Goal: Information Seeking & Learning: Learn about a topic

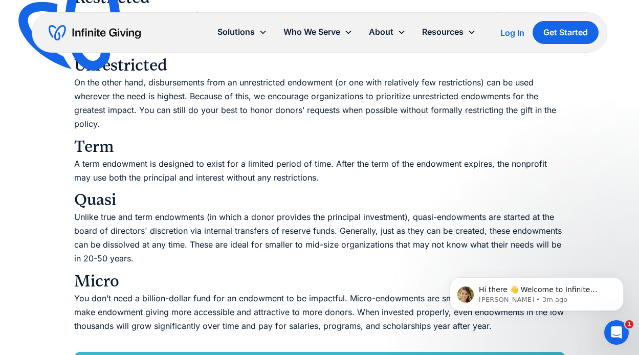
scroll to position [1862, 0]
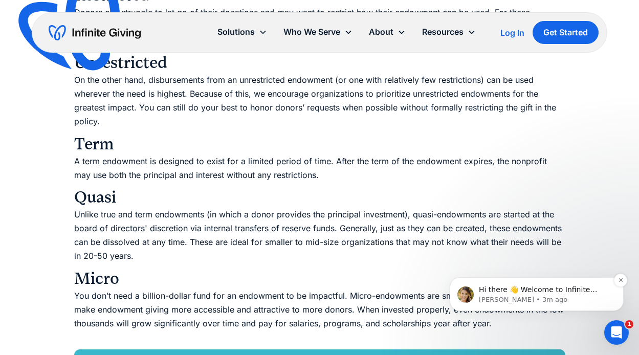
click at [571, 293] on p "Hi there 👋 Welcome to Infinite Giving. If you have any questions, just reply to…" at bounding box center [545, 290] width 132 height 10
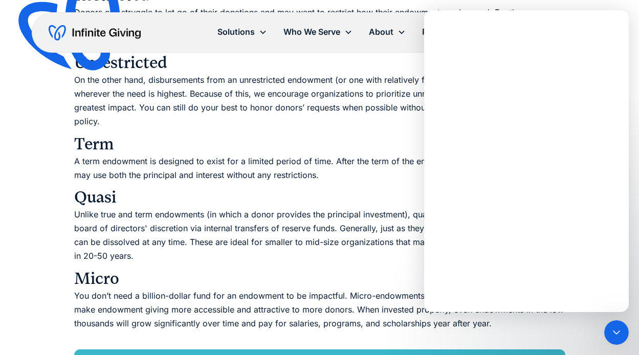
scroll to position [0, 0]
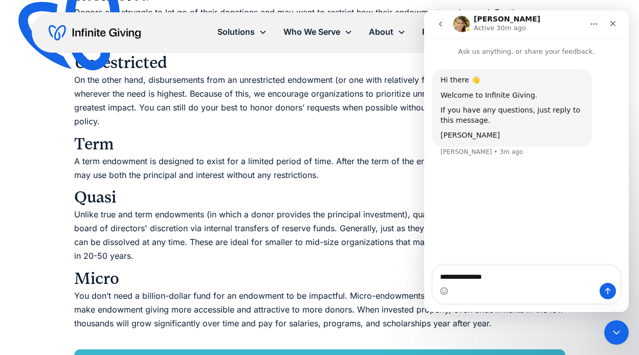
type textarea "**********"
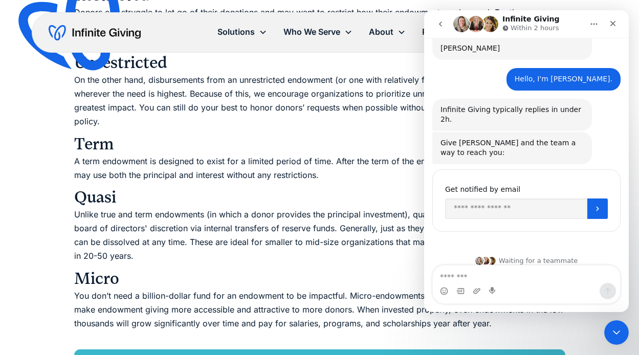
scroll to position [1864, 0]
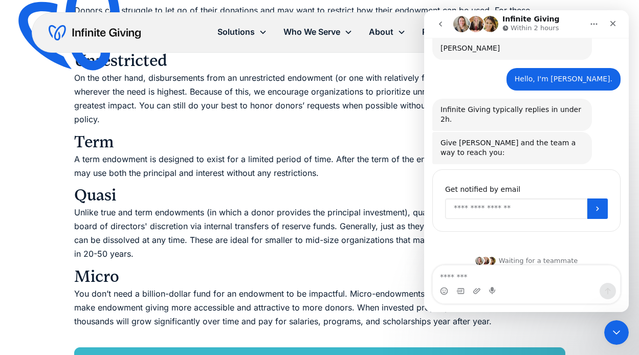
click at [543, 201] on input "Enter your email" at bounding box center [516, 209] width 142 height 20
type input "**********"
click at [595, 204] on button "Submit" at bounding box center [597, 209] width 20 height 20
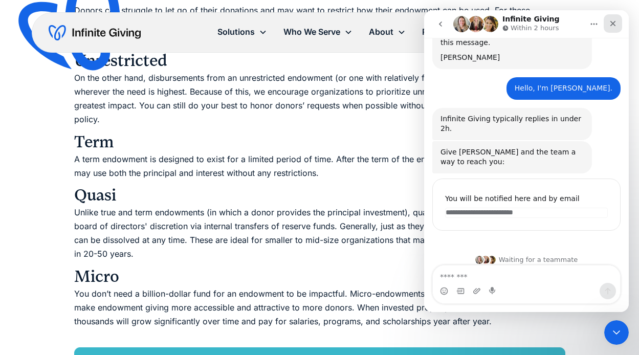
scroll to position [77, 0]
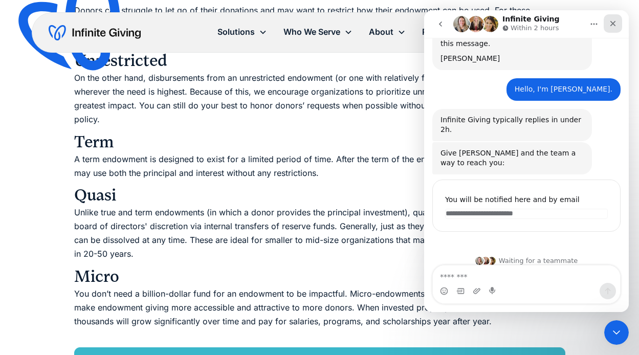
click at [615, 24] on icon "Close" at bounding box center [613, 23] width 8 height 8
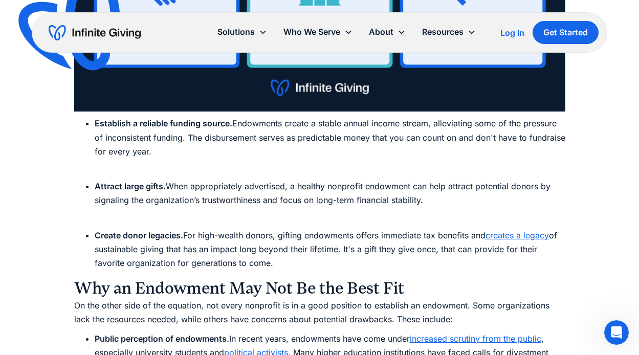
scroll to position [2684, 0]
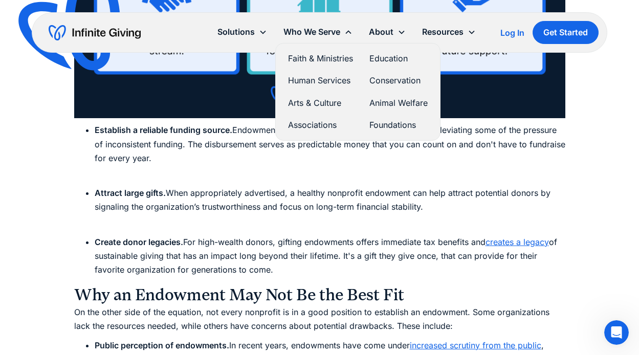
click at [395, 58] on link "Education" at bounding box center [398, 59] width 58 height 14
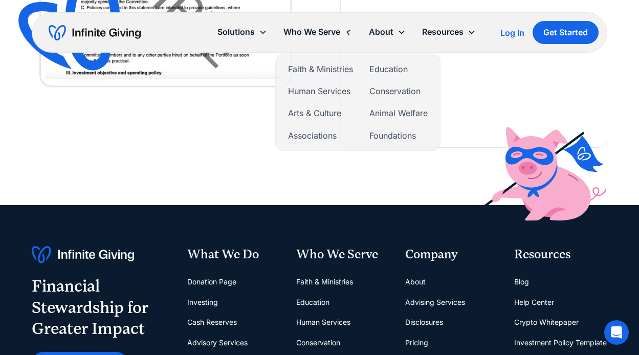
scroll to position [2414, 0]
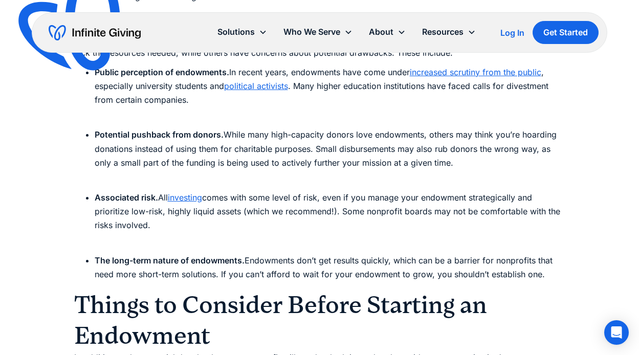
scroll to position [2958, 0]
